Goal: Information Seeking & Learning: Learn about a topic

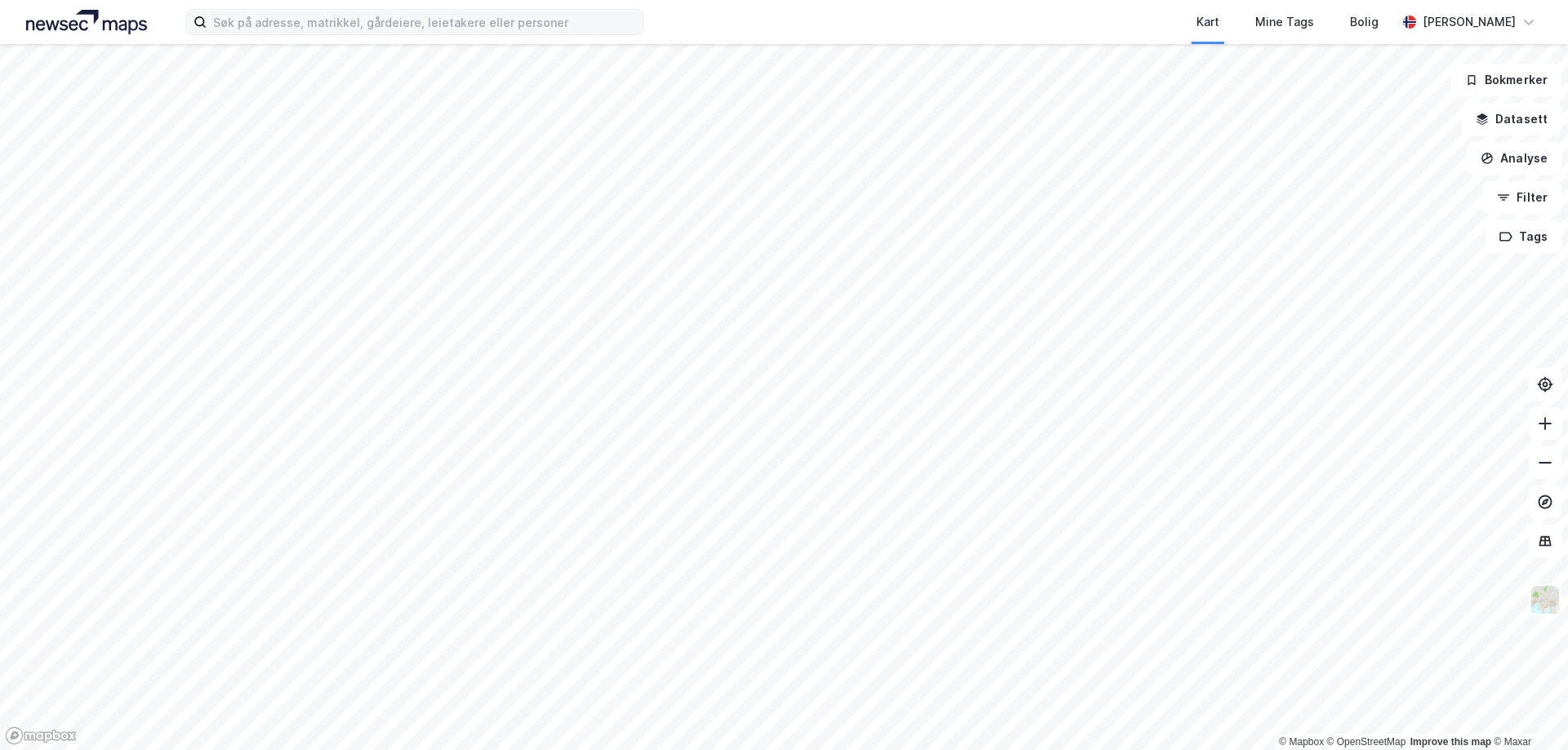
click at [489, 34] on label at bounding box center [415, 22] width 458 height 26
click at [489, 34] on input at bounding box center [425, 22] width 436 height 24
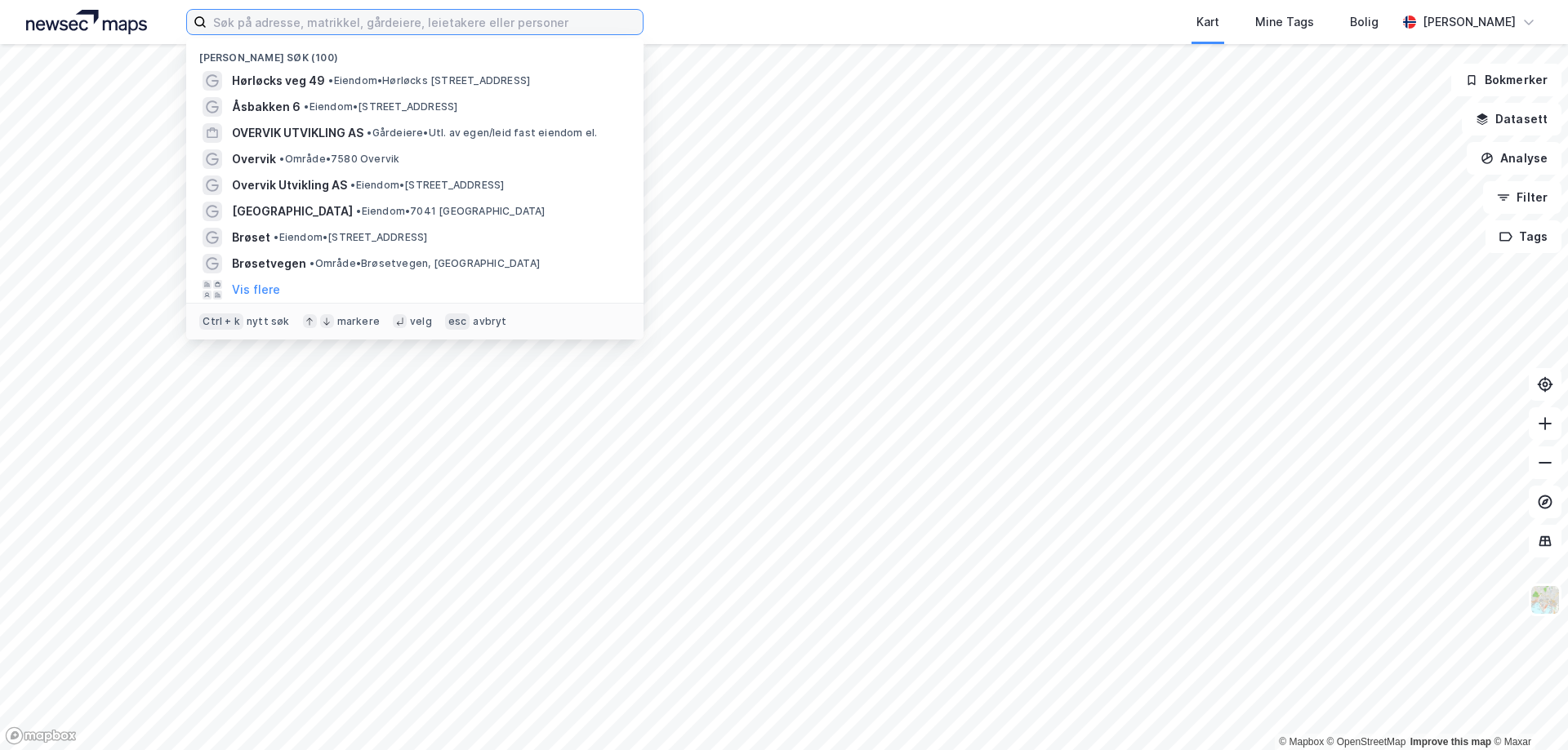
click at [460, 22] on input at bounding box center [425, 22] width 436 height 24
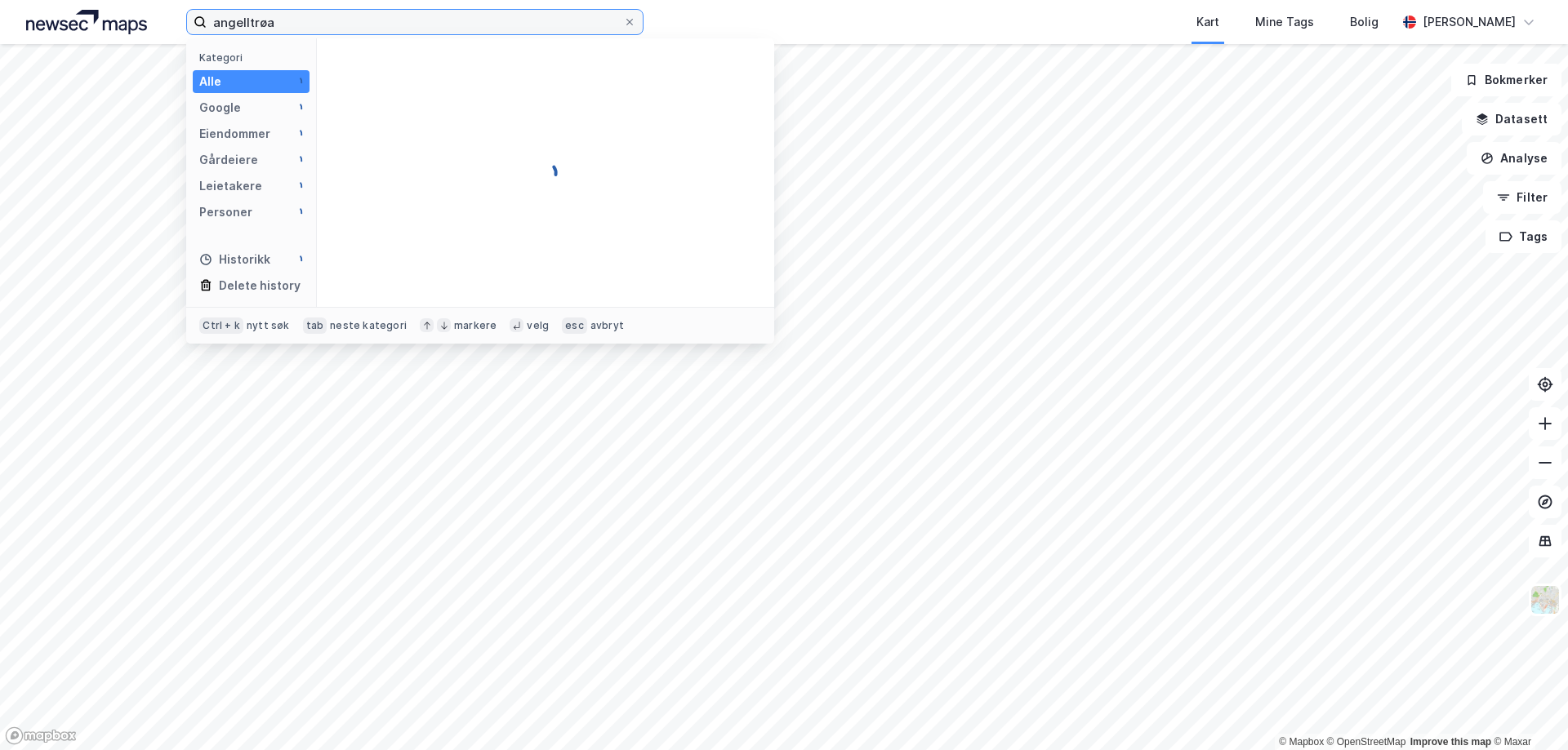
type input "angelltrøa"
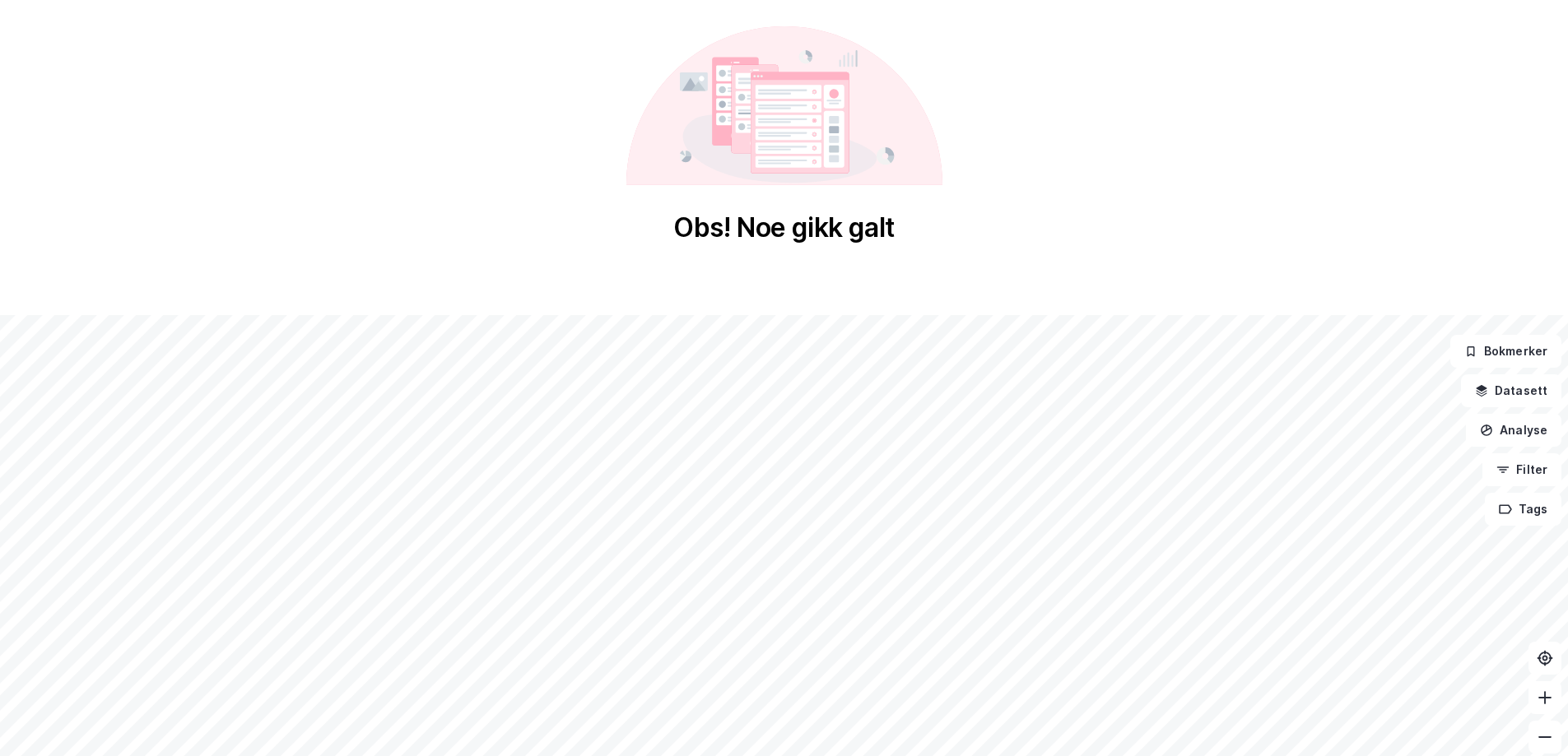
click at [1072, 265] on div "Obs! Noe gikk galt" at bounding box center [784, 135] width 1568 height 270
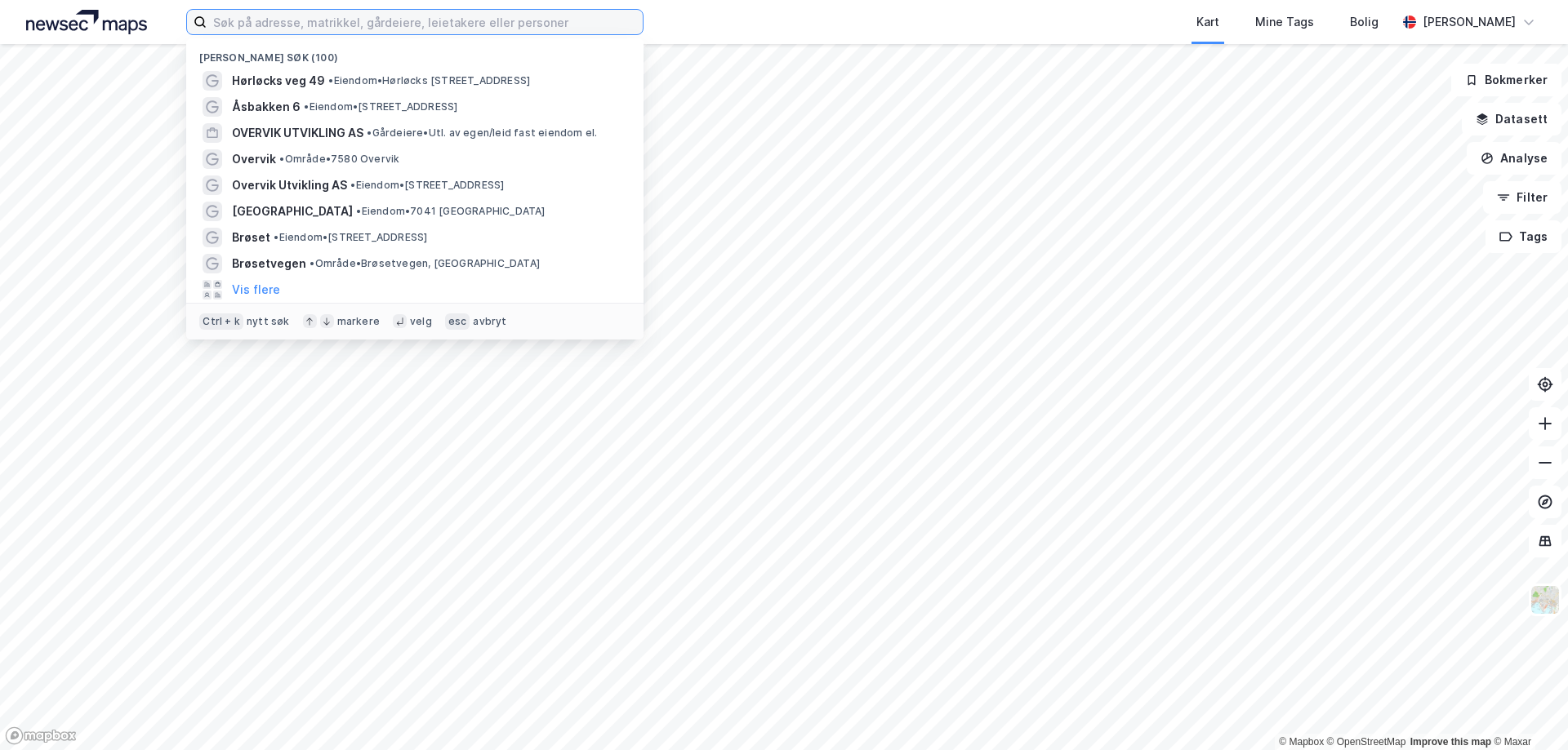
click at [362, 24] on input at bounding box center [425, 22] width 436 height 24
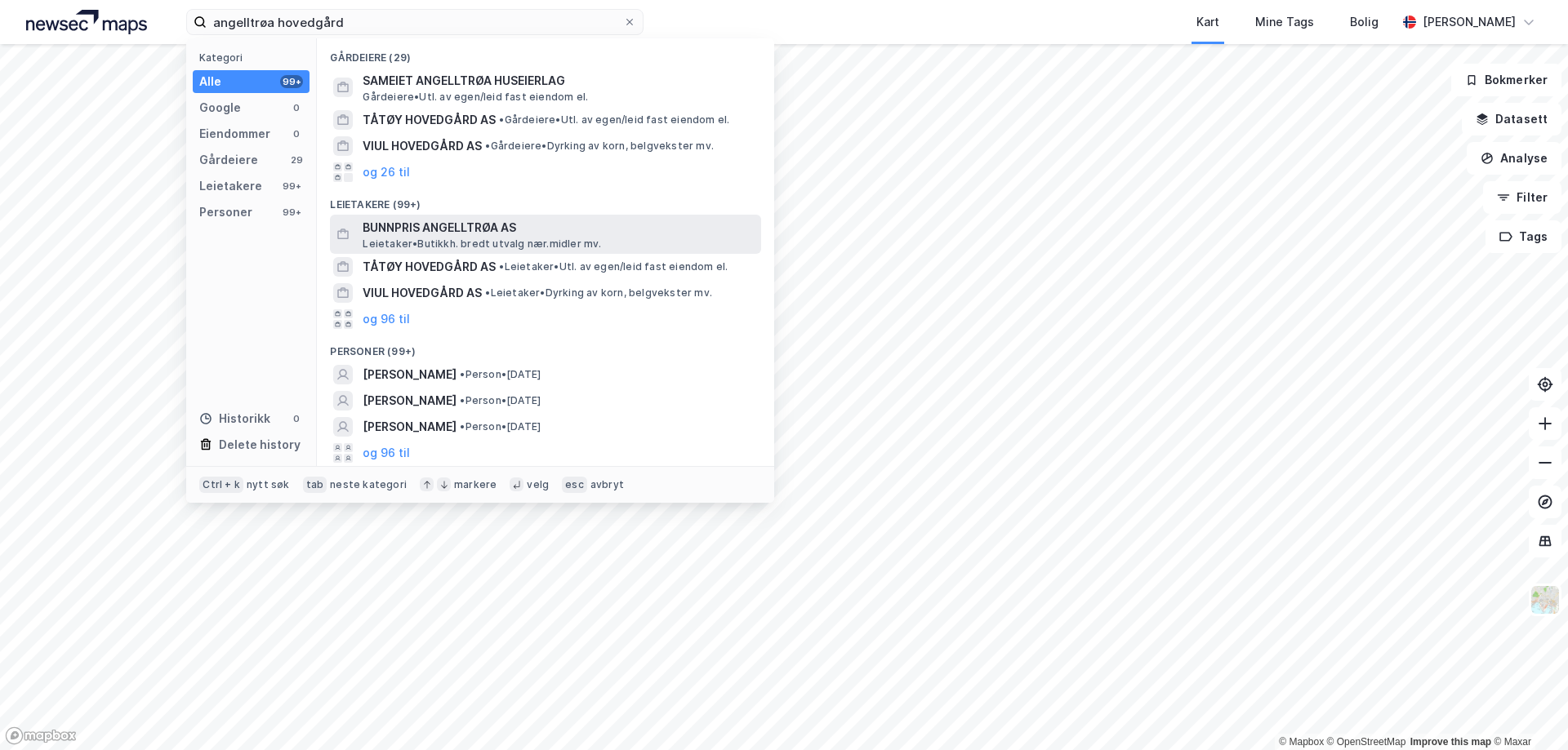
click at [494, 234] on span "BUNNPRIS ANGELLTRØA AS" at bounding box center [558, 228] width 392 height 20
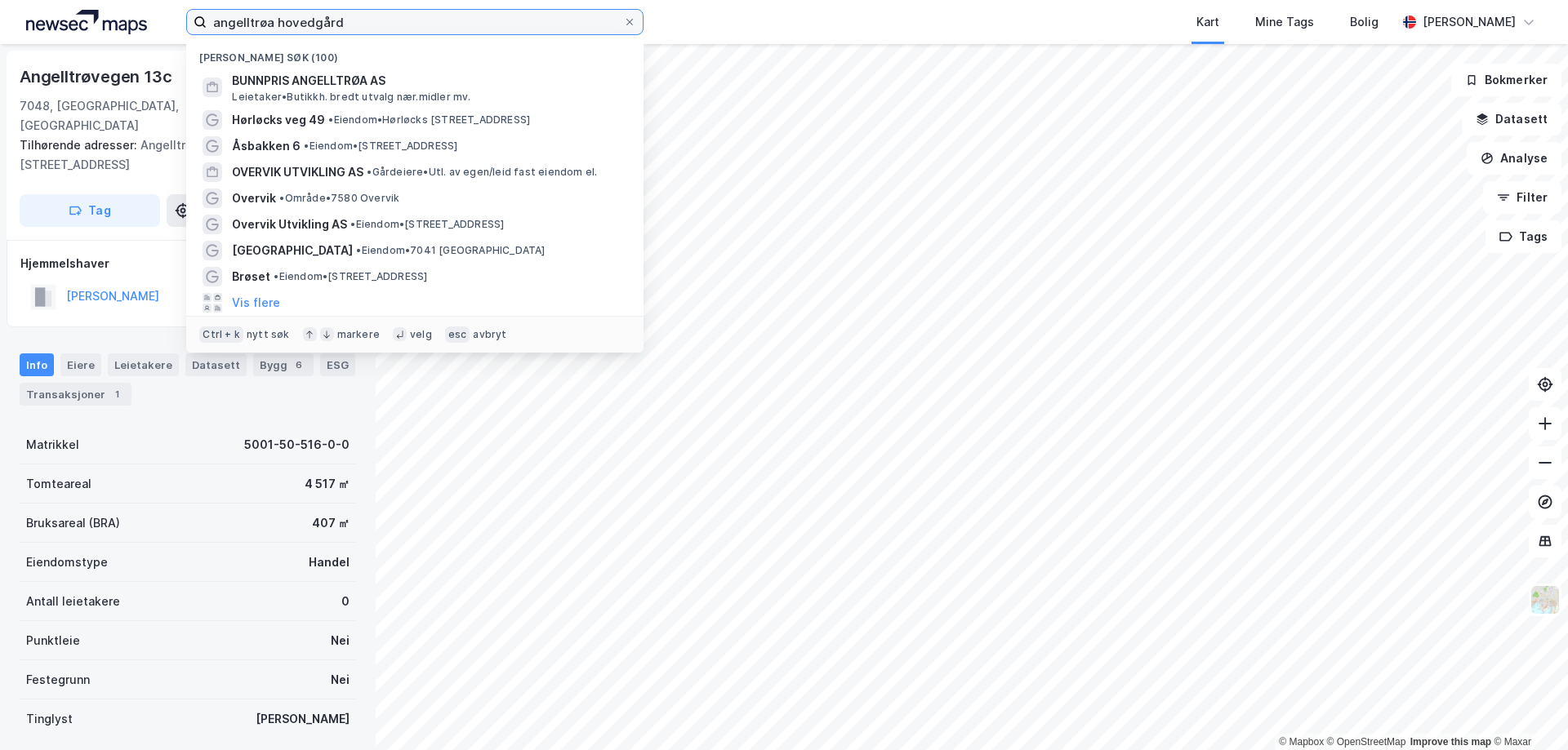
drag, startPoint x: 362, startPoint y: 29, endPoint x: 68, endPoint y: 17, distance: 294.2
click at [68, 17] on div "angelltrøa hovedgård Nylige søk (100) BUNNPRIS ANGELLTRØA AS [PERSON_NAME]. bre…" at bounding box center [784, 22] width 1568 height 44
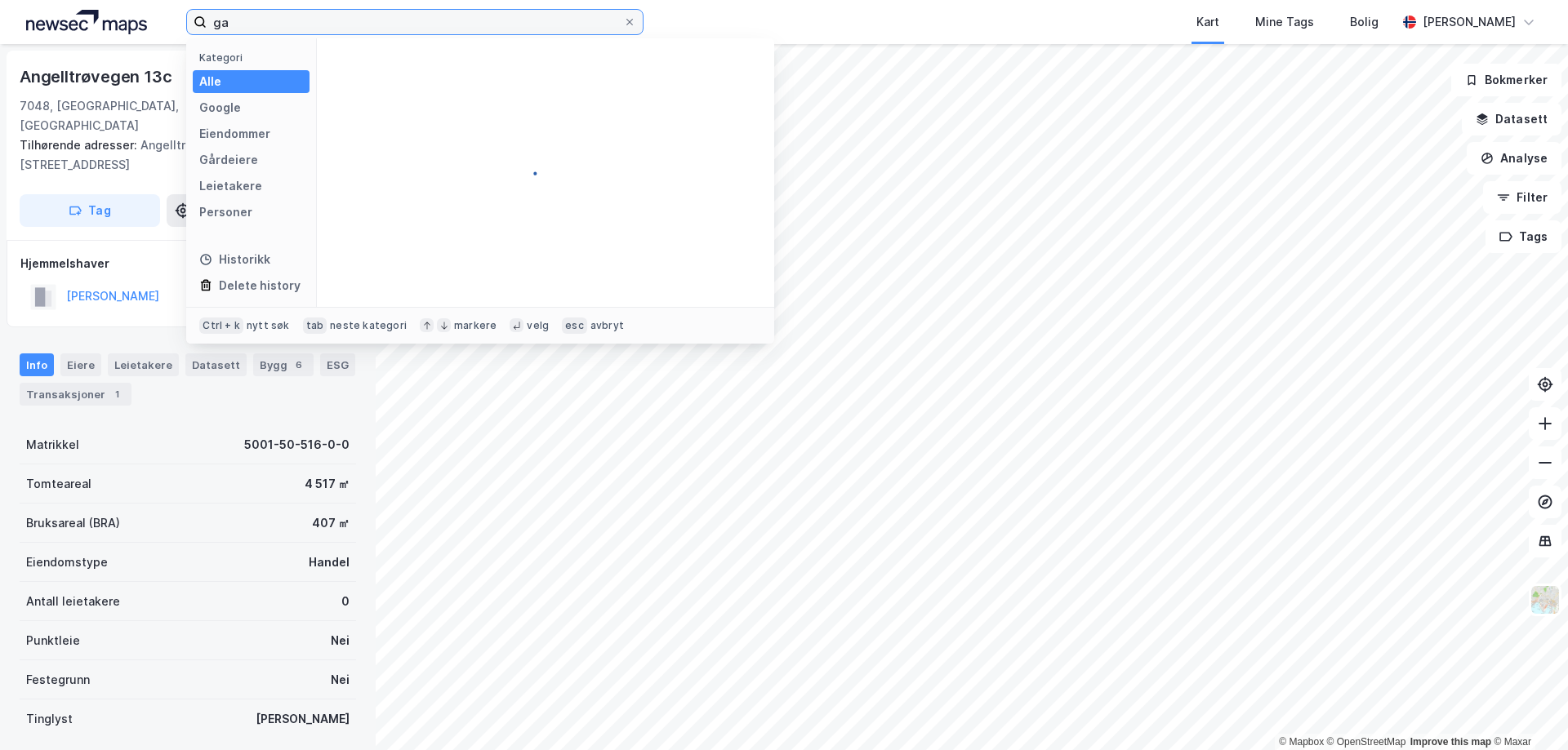
type input "g"
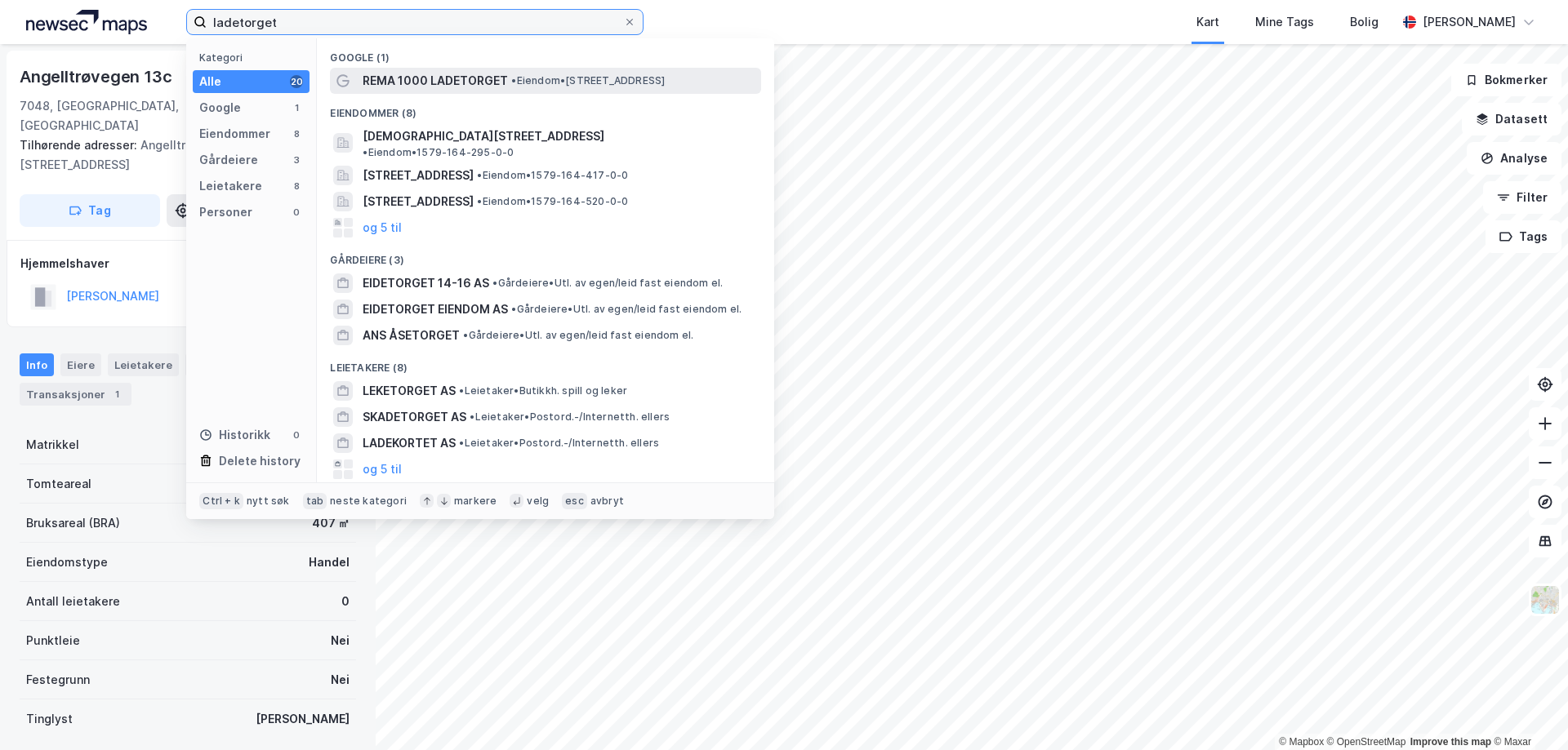
type input "ladetorget"
click at [475, 84] on span "REMA 1000 LADETORGET" at bounding box center [435, 81] width 145 height 20
